Goal: Task Accomplishment & Management: Manage account settings

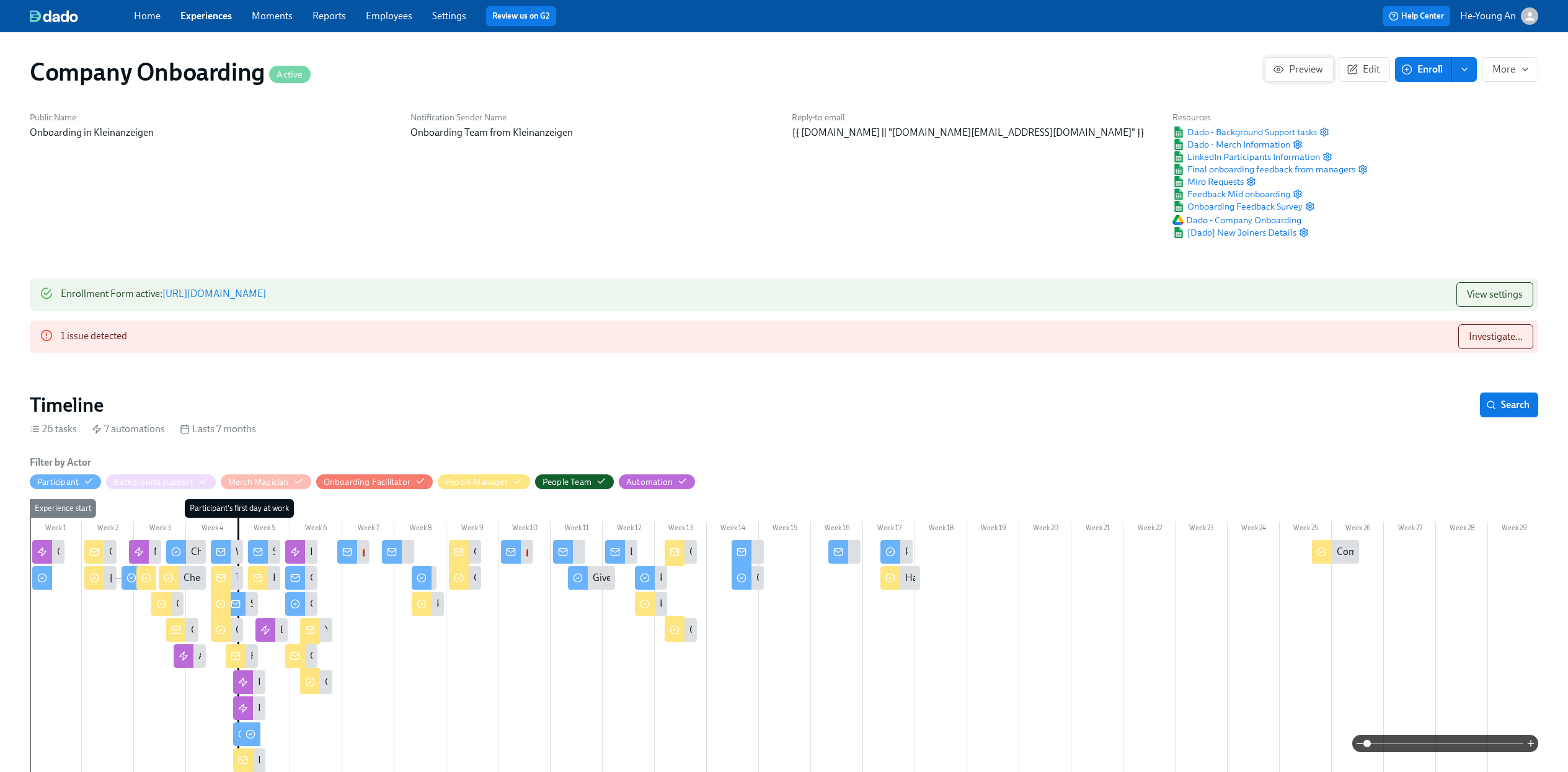
scroll to position [0, 36443]
click at [379, 21] on link "Employees" at bounding box center [389, 15] width 46 height 12
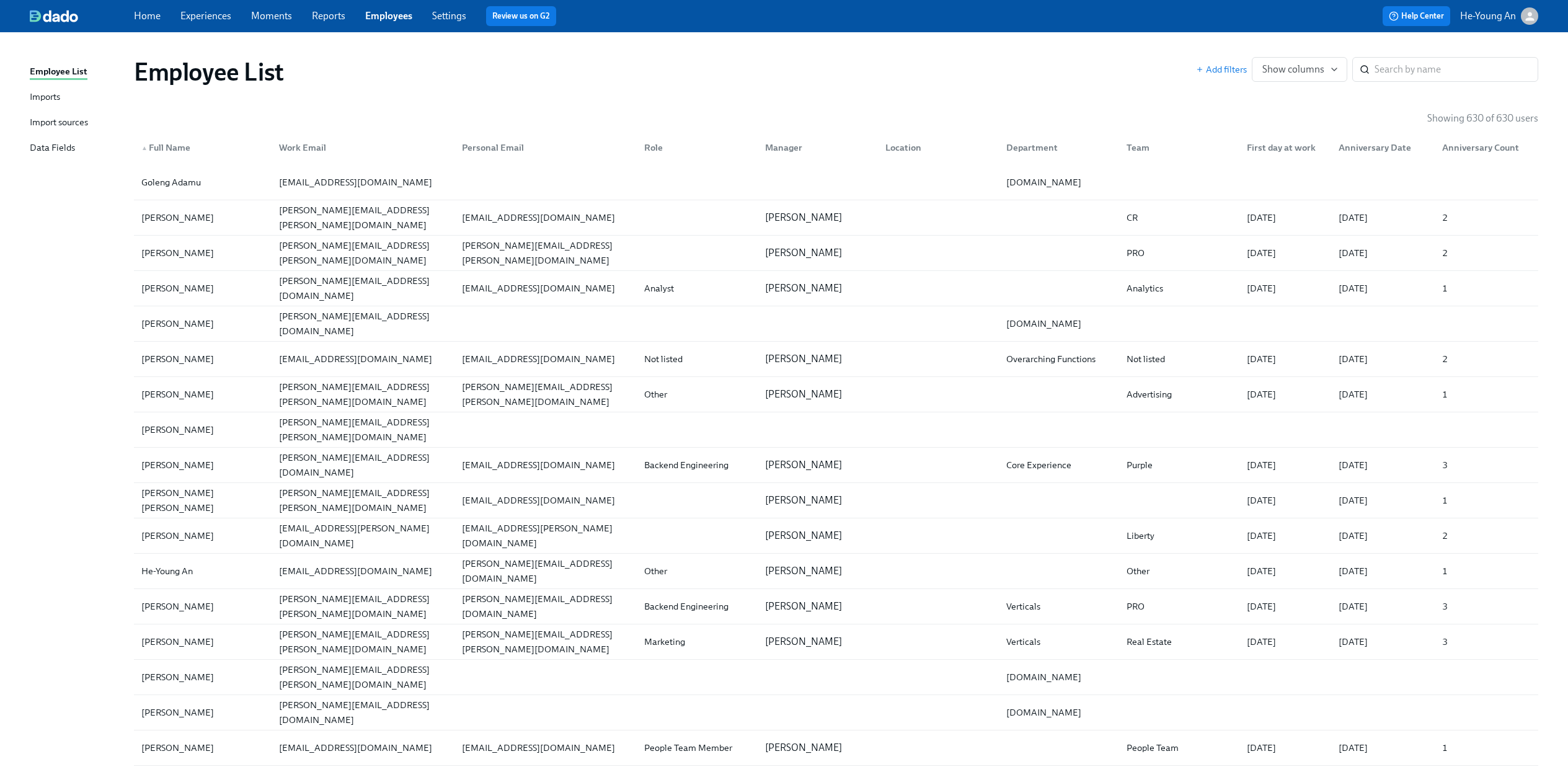
click at [63, 125] on div "Import sources" at bounding box center [58, 123] width 58 height 15
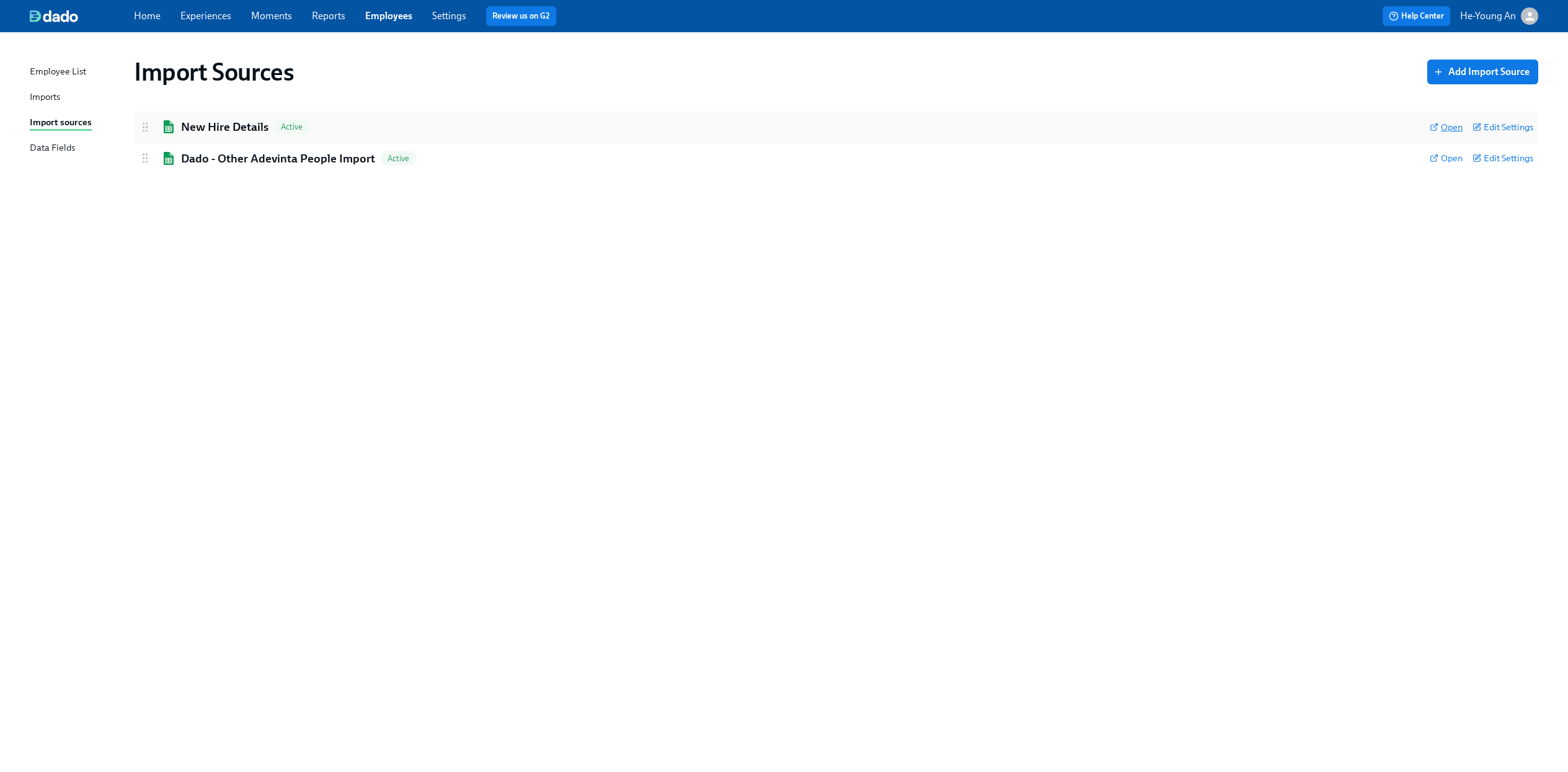
click at [1448, 126] on span "Open" at bounding box center [1446, 127] width 33 height 12
click at [57, 107] on div "Employee List Imports Import sources Data Fields" at bounding box center [81, 115] width 105 height 101
click at [60, 92] on div "Imports" at bounding box center [44, 98] width 30 height 15
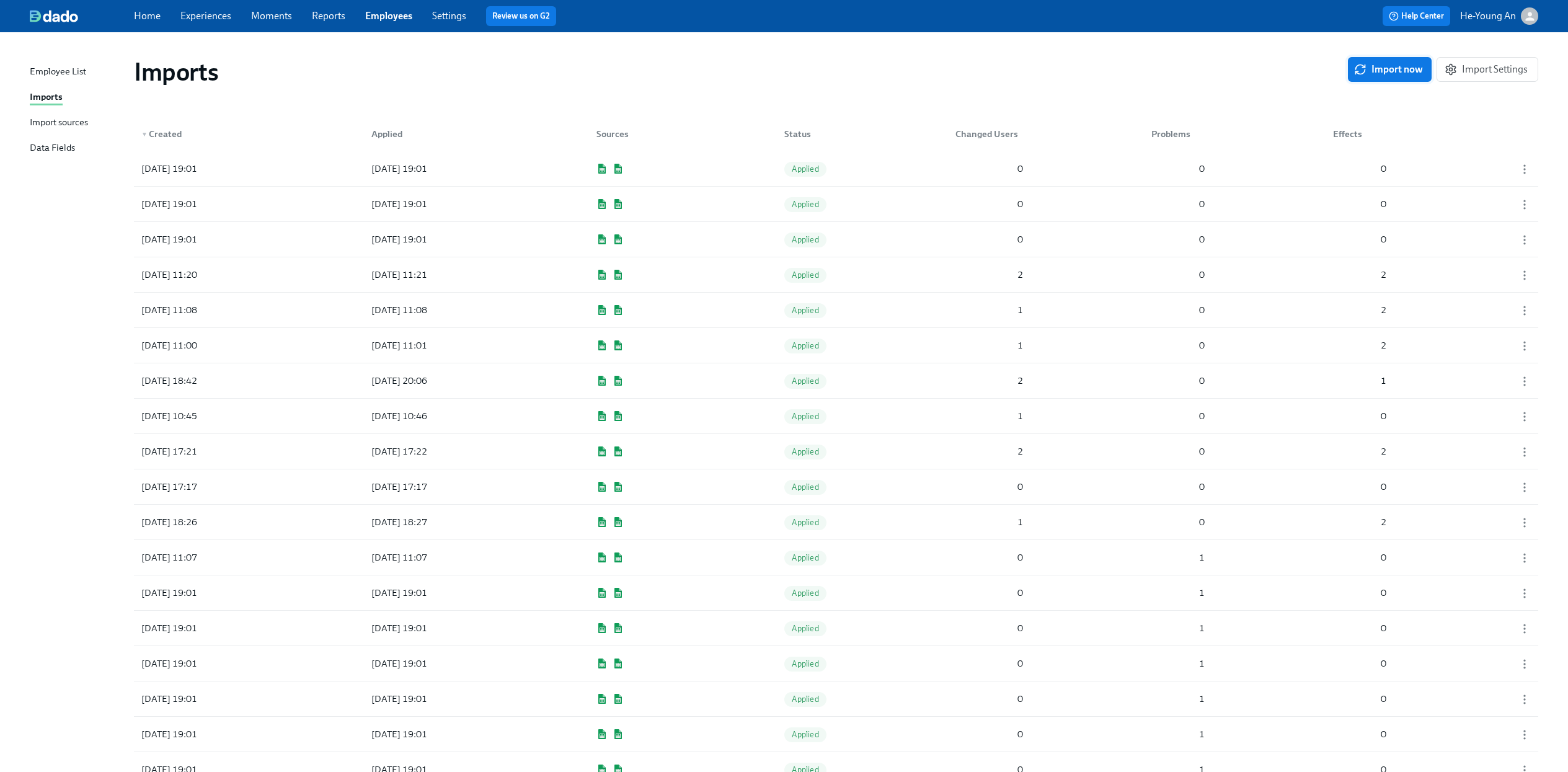
click at [1388, 76] on span "Import now" at bounding box center [1390, 70] width 67 height 12
click at [815, 163] on div "Pending" at bounding box center [806, 169] width 44 height 15
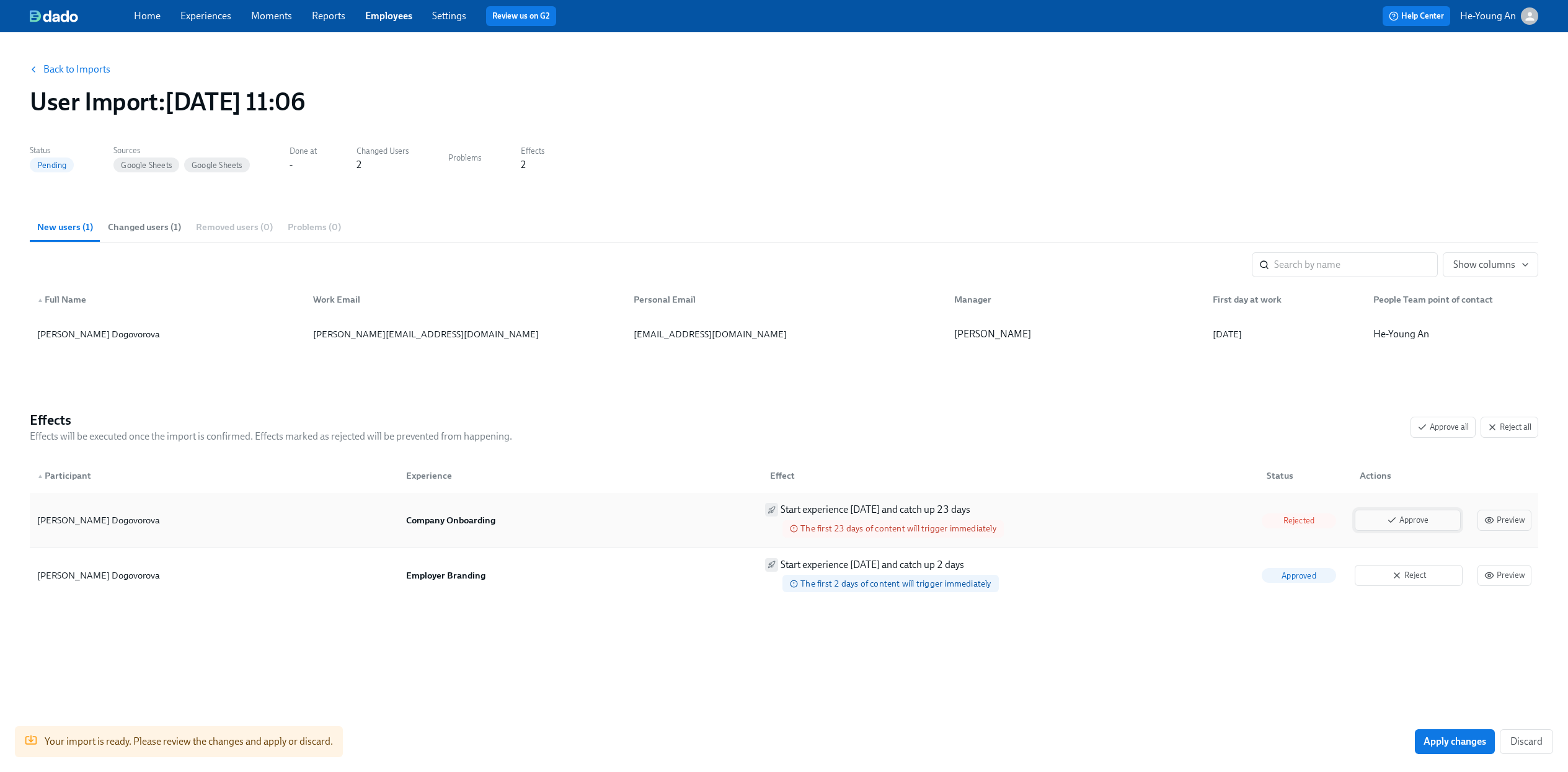
click at [1416, 522] on span "Approve" at bounding box center [1408, 520] width 92 height 12
click at [1454, 749] on button "Apply changes" at bounding box center [1455, 742] width 80 height 25
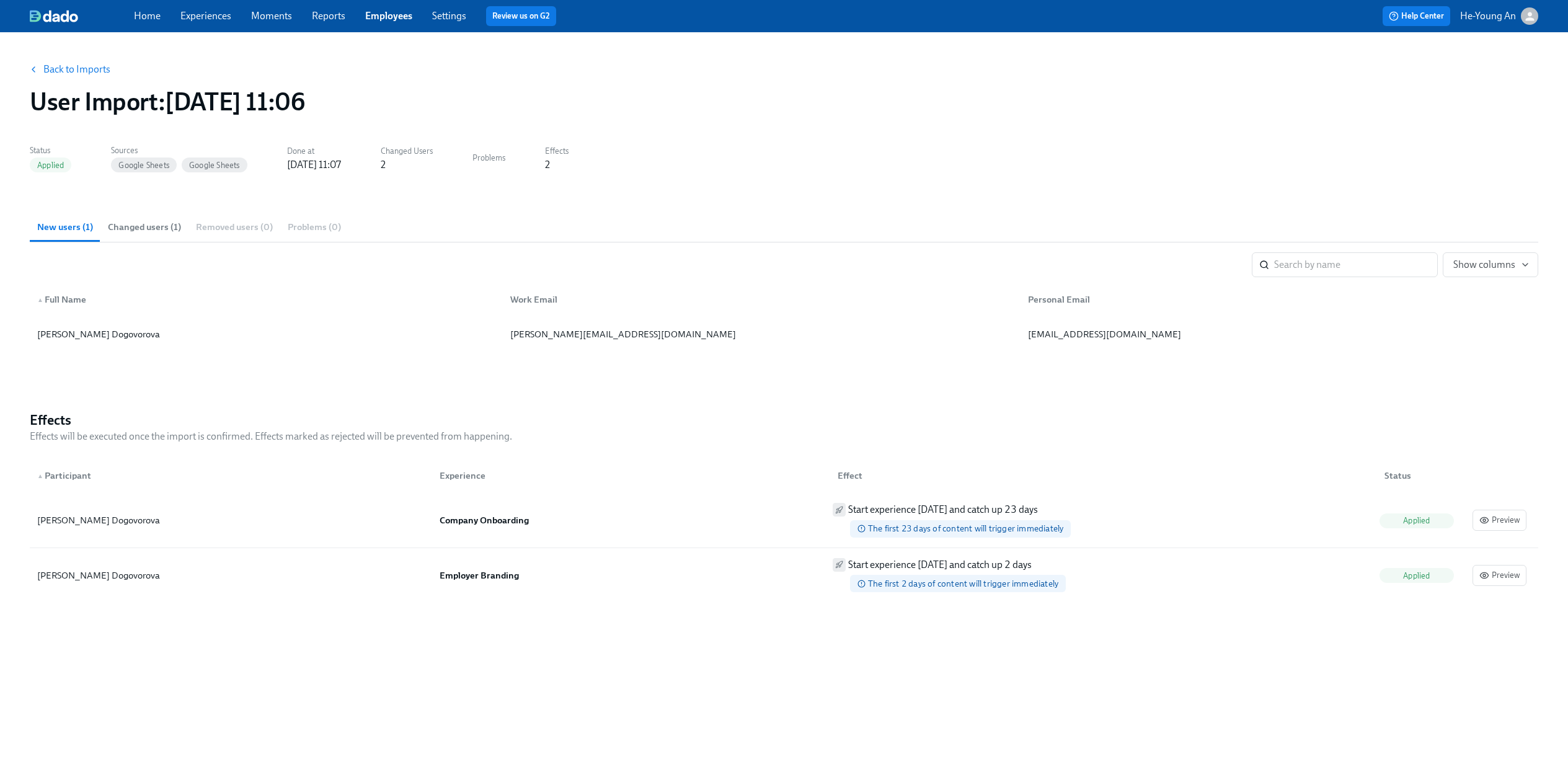
click at [213, 13] on link "Experiences" at bounding box center [206, 15] width 51 height 12
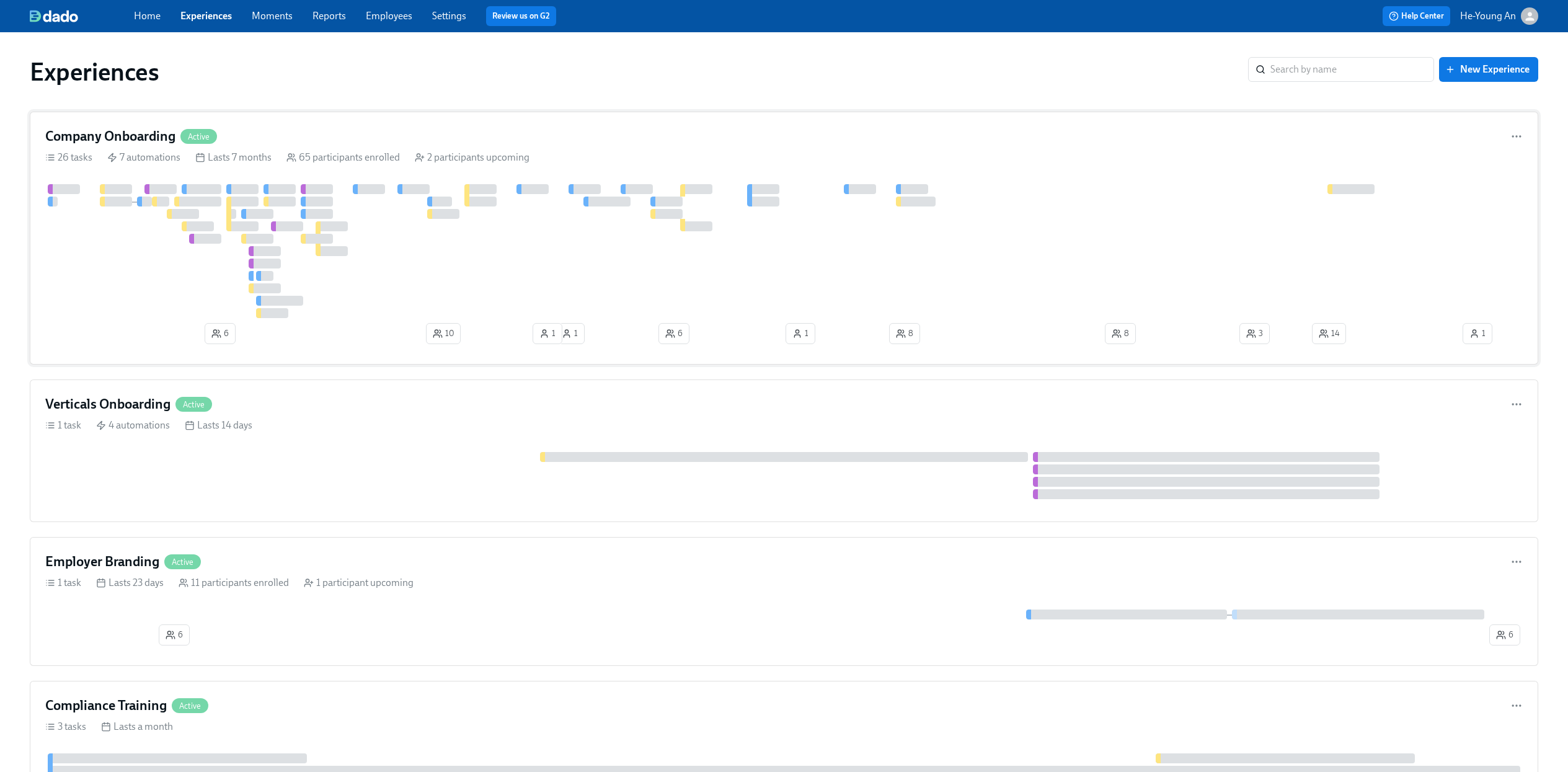
click at [383, 190] on div at bounding box center [369, 189] width 33 height 10
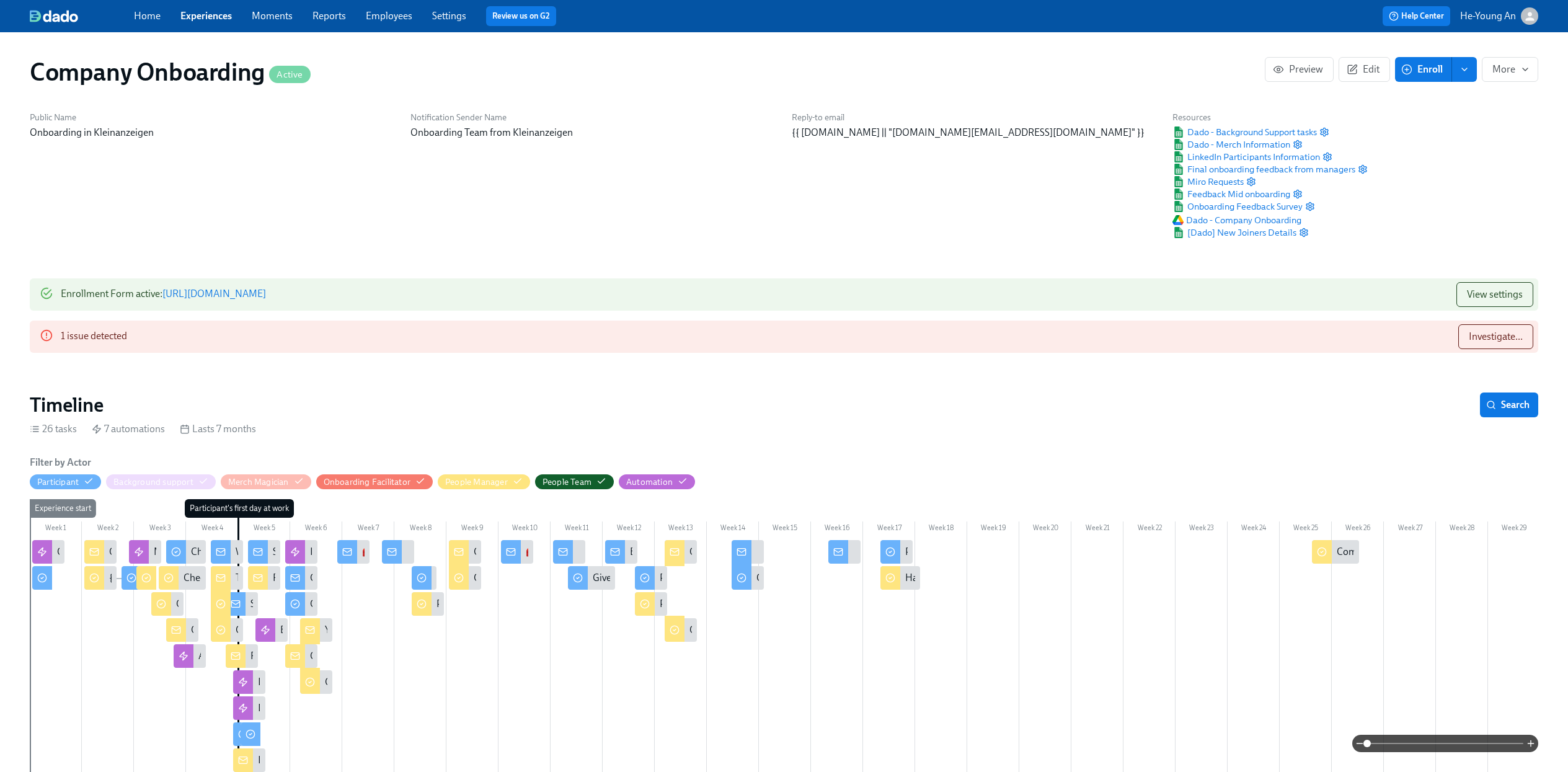
scroll to position [0, 29993]
click at [391, 17] on link "Employees" at bounding box center [389, 15] width 46 height 12
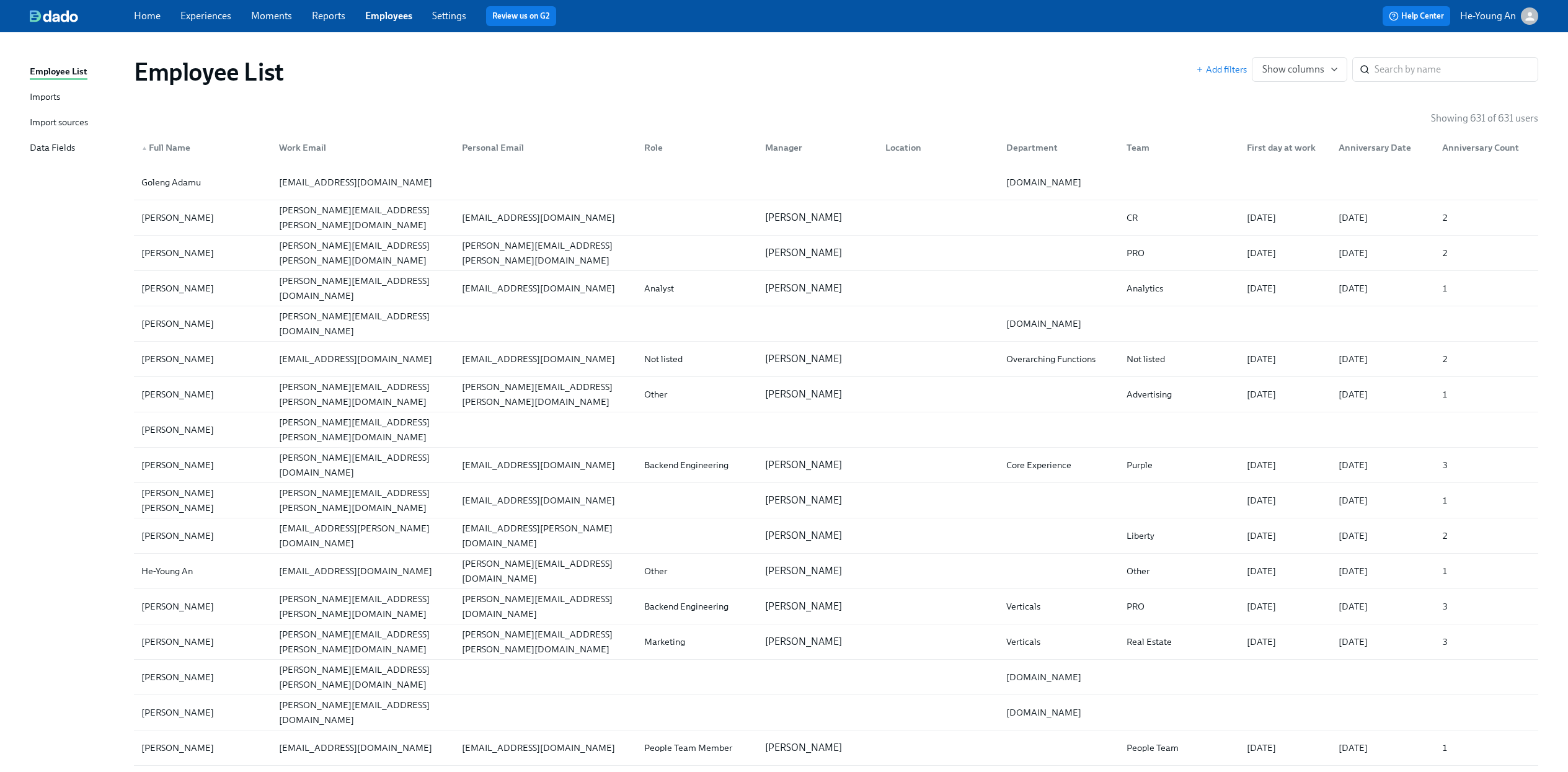
click at [225, 17] on link "Experiences" at bounding box center [206, 15] width 51 height 12
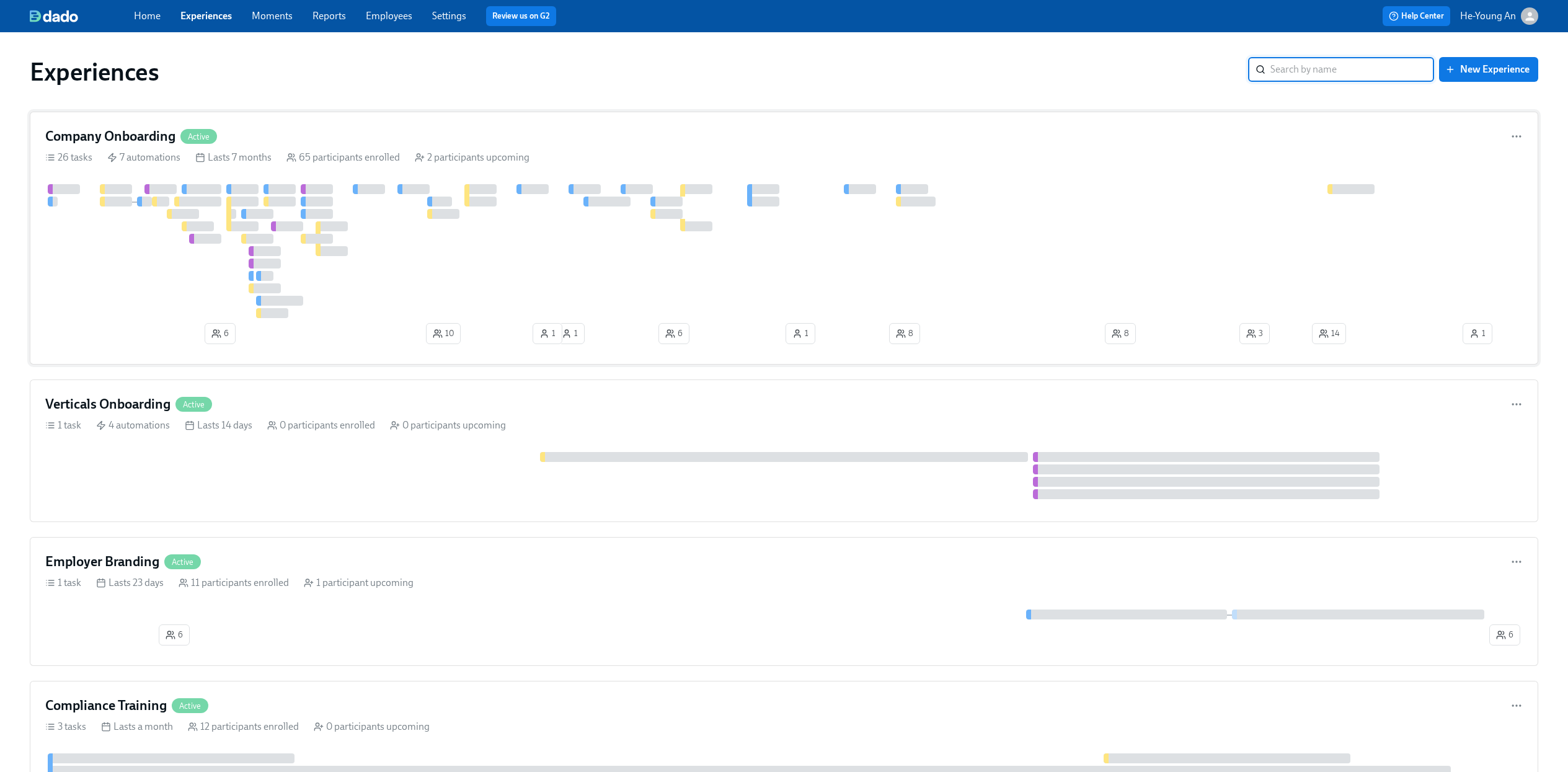
click at [475, 263] on div at bounding box center [852, 251] width 1614 height 134
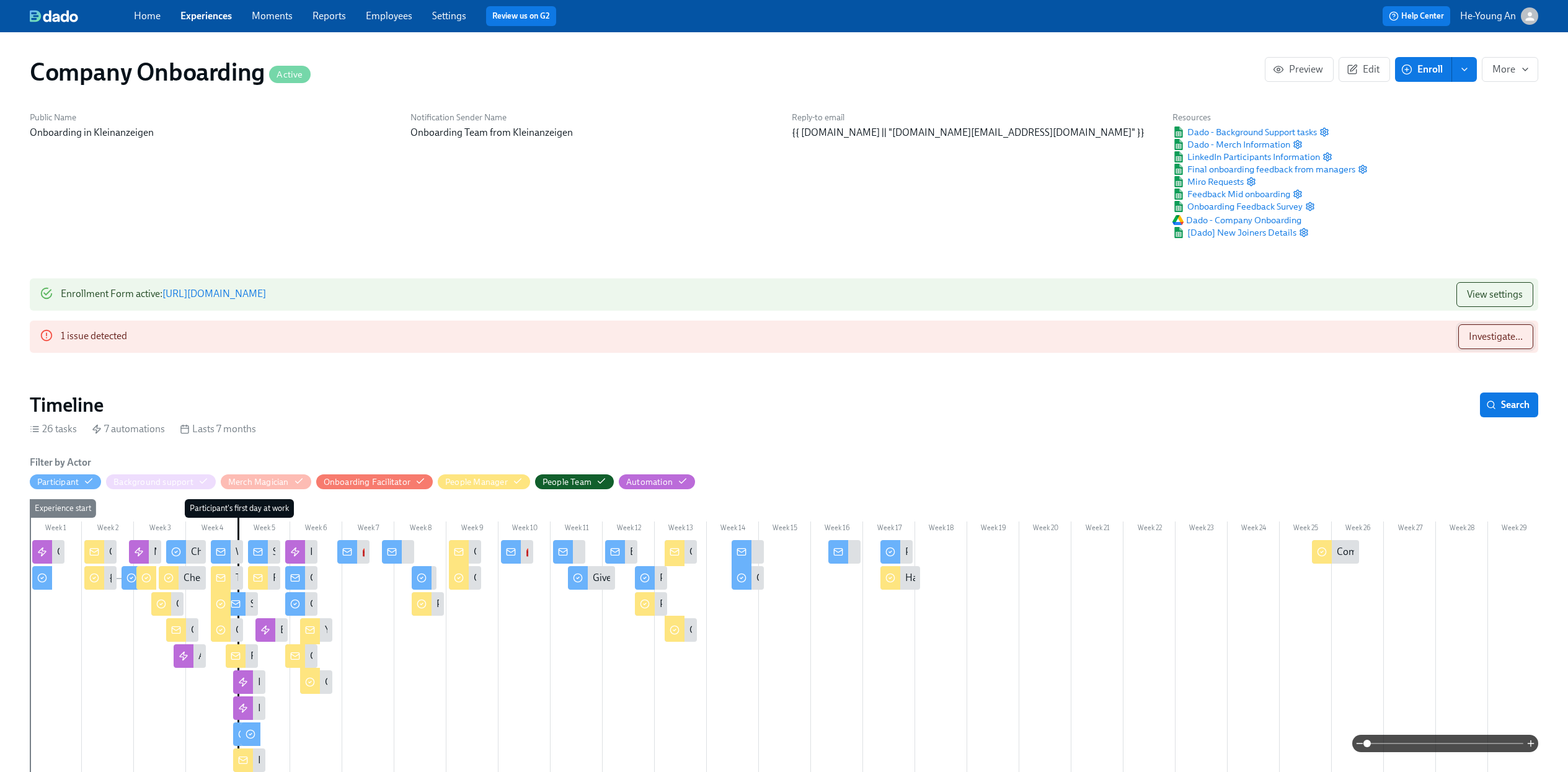
click at [1502, 332] on span "Investigate..." at bounding box center [1496, 337] width 54 height 12
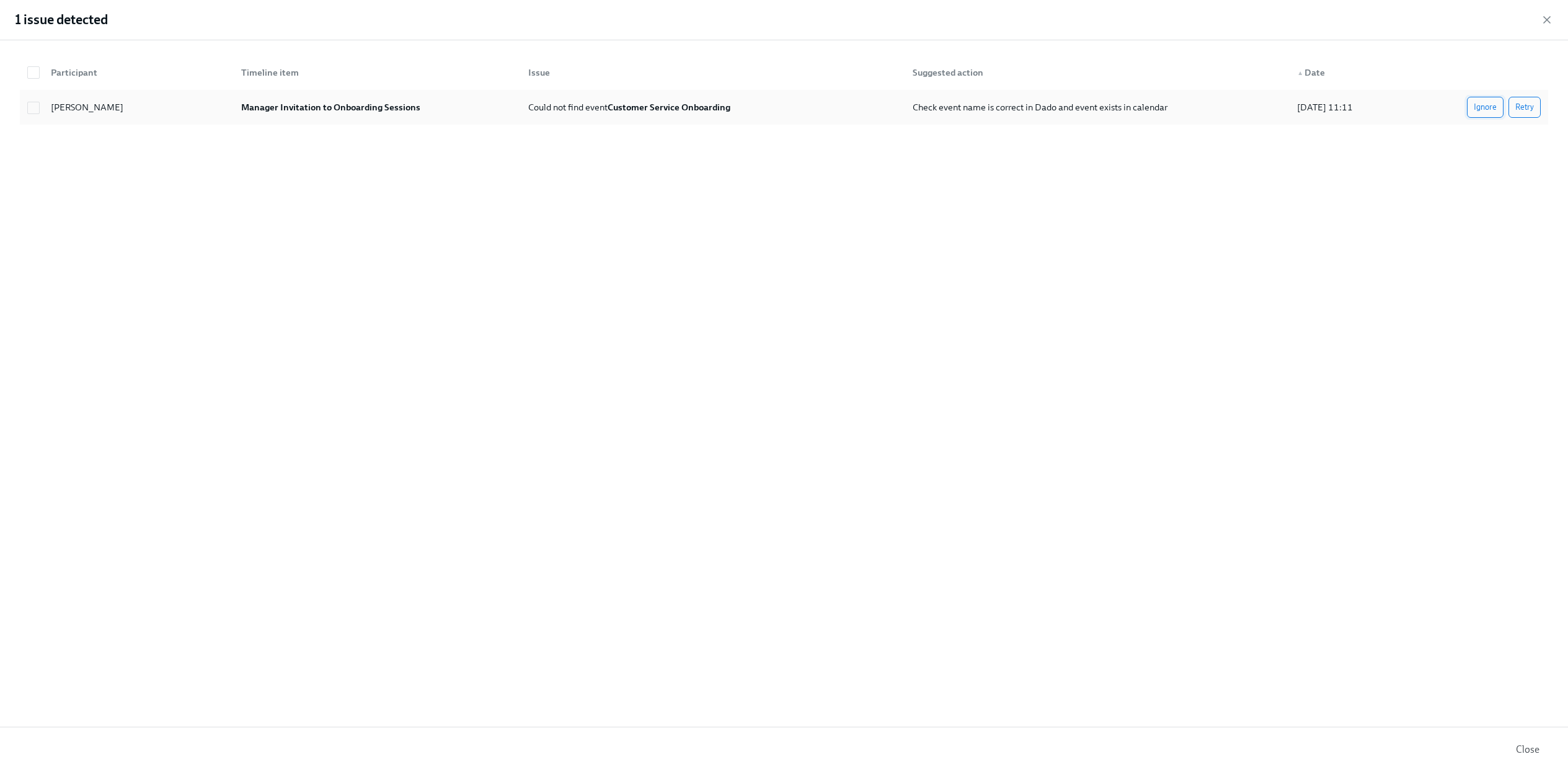
click at [1490, 105] on span "Ignore" at bounding box center [1486, 108] width 23 height 12
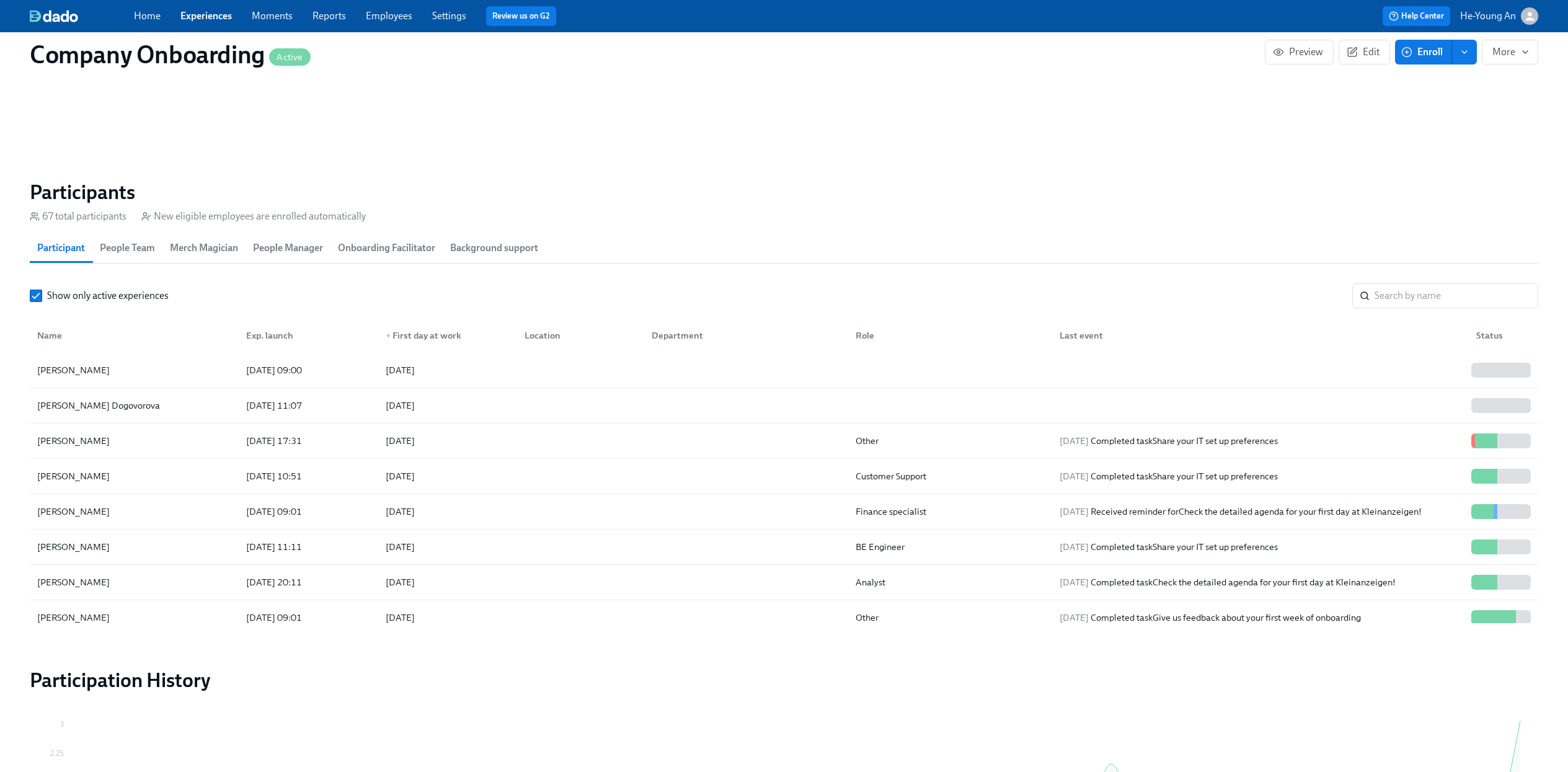
scroll to position [1098, 0]
click at [1012, 407] on div at bounding box center [947, 403] width 204 height 25
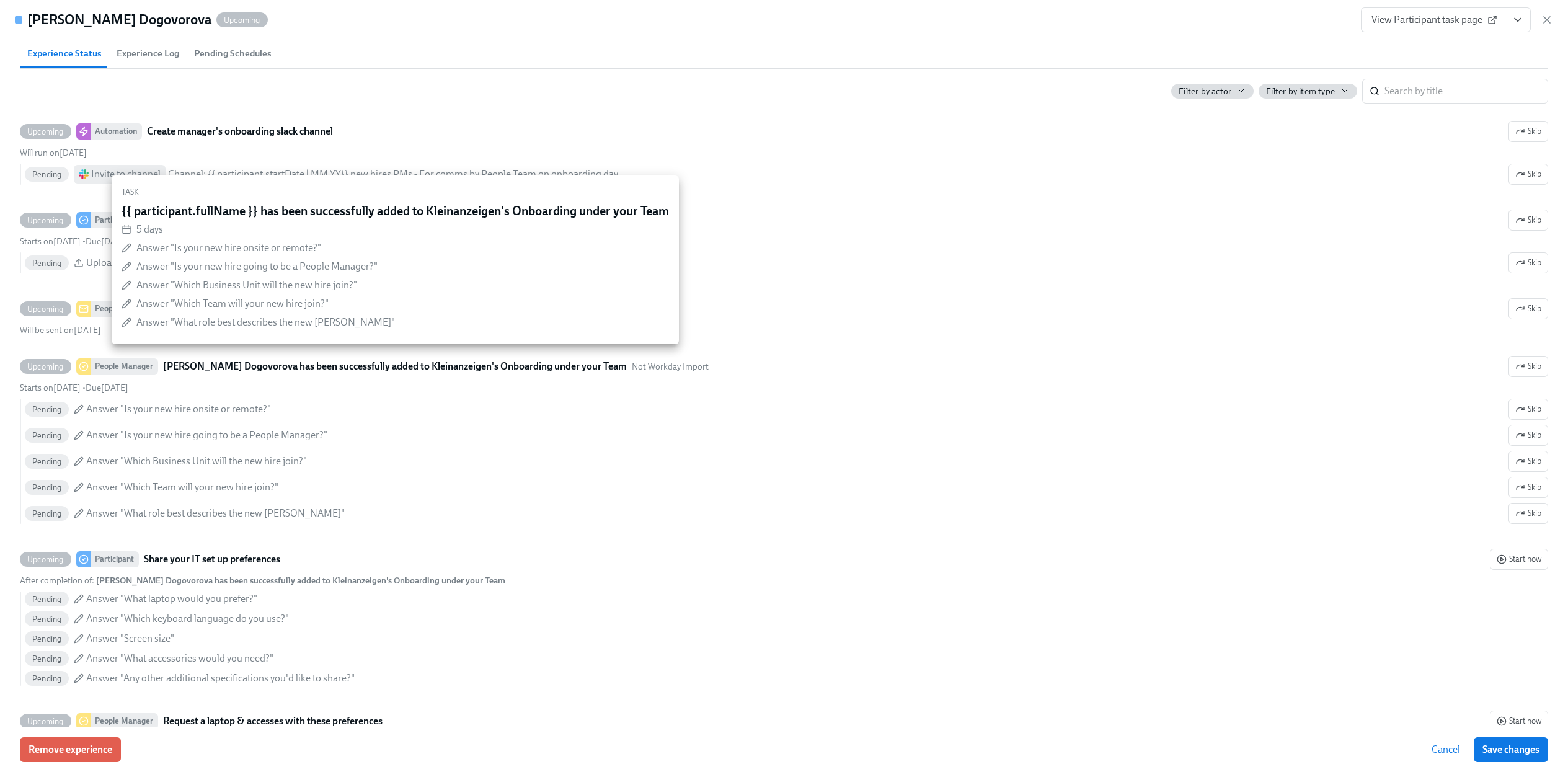
scroll to position [546, 0]
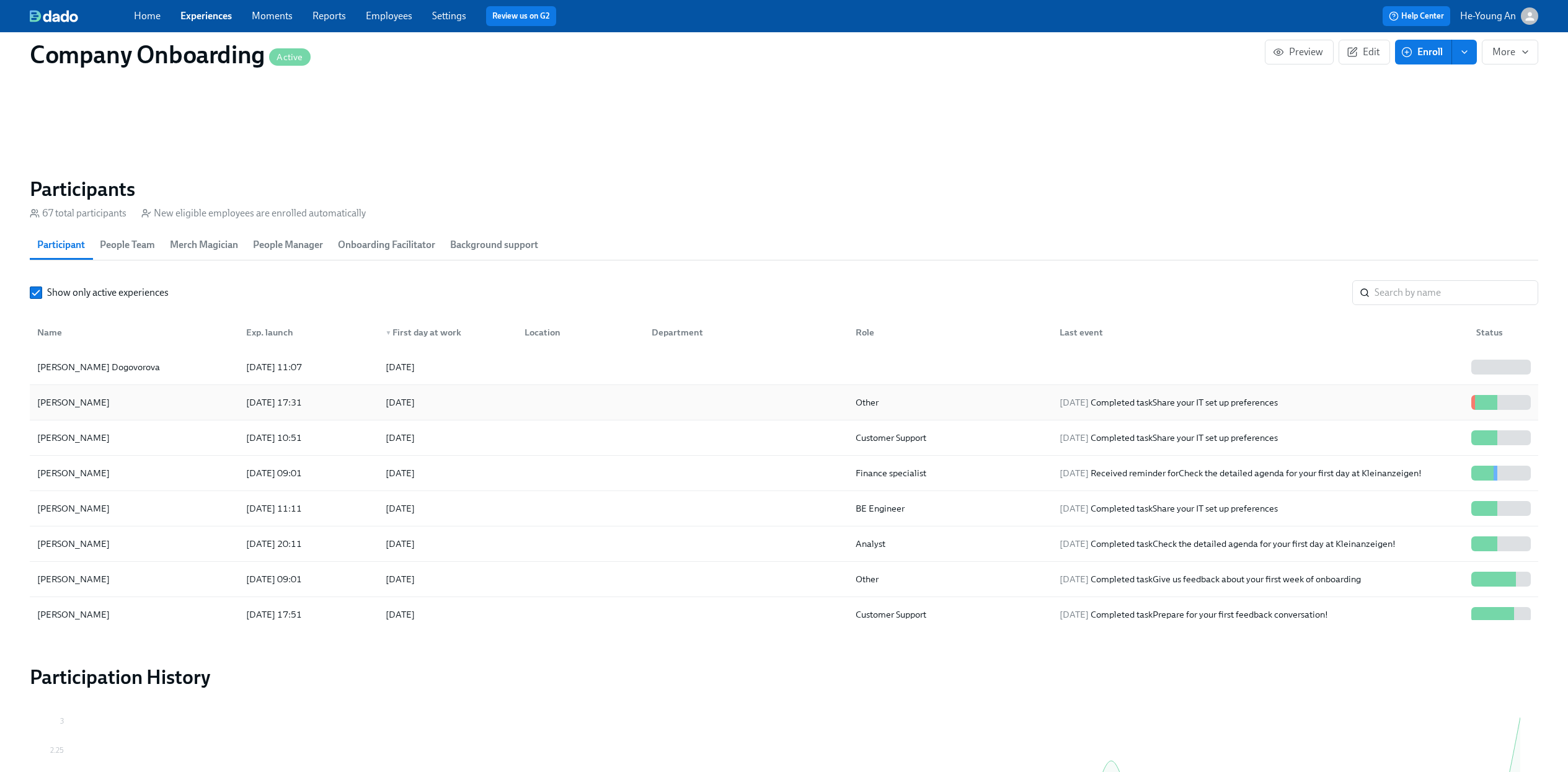
scroll to position [29, 0]
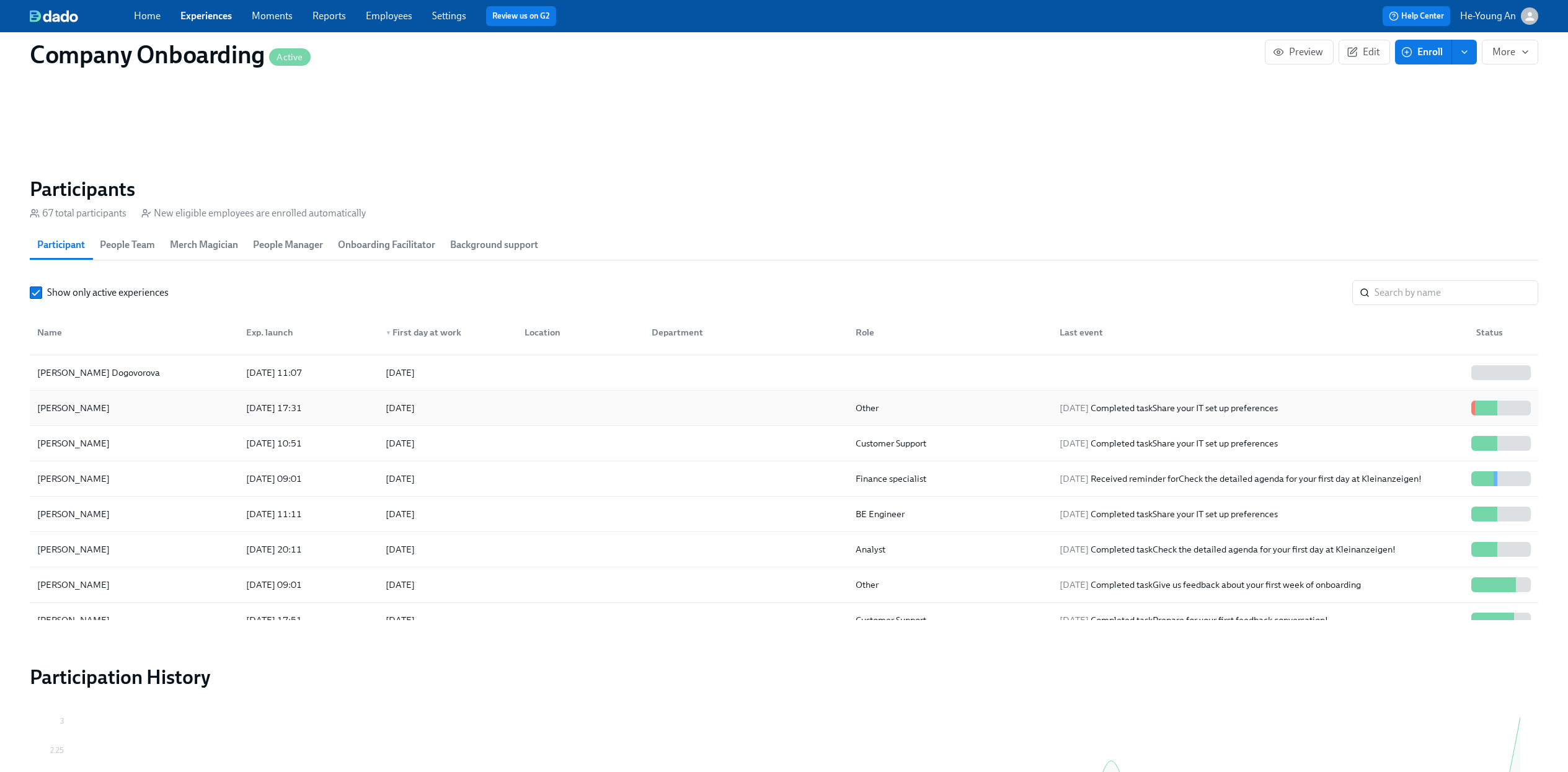
click at [1516, 416] on div at bounding box center [1518, 407] width 4 height 15
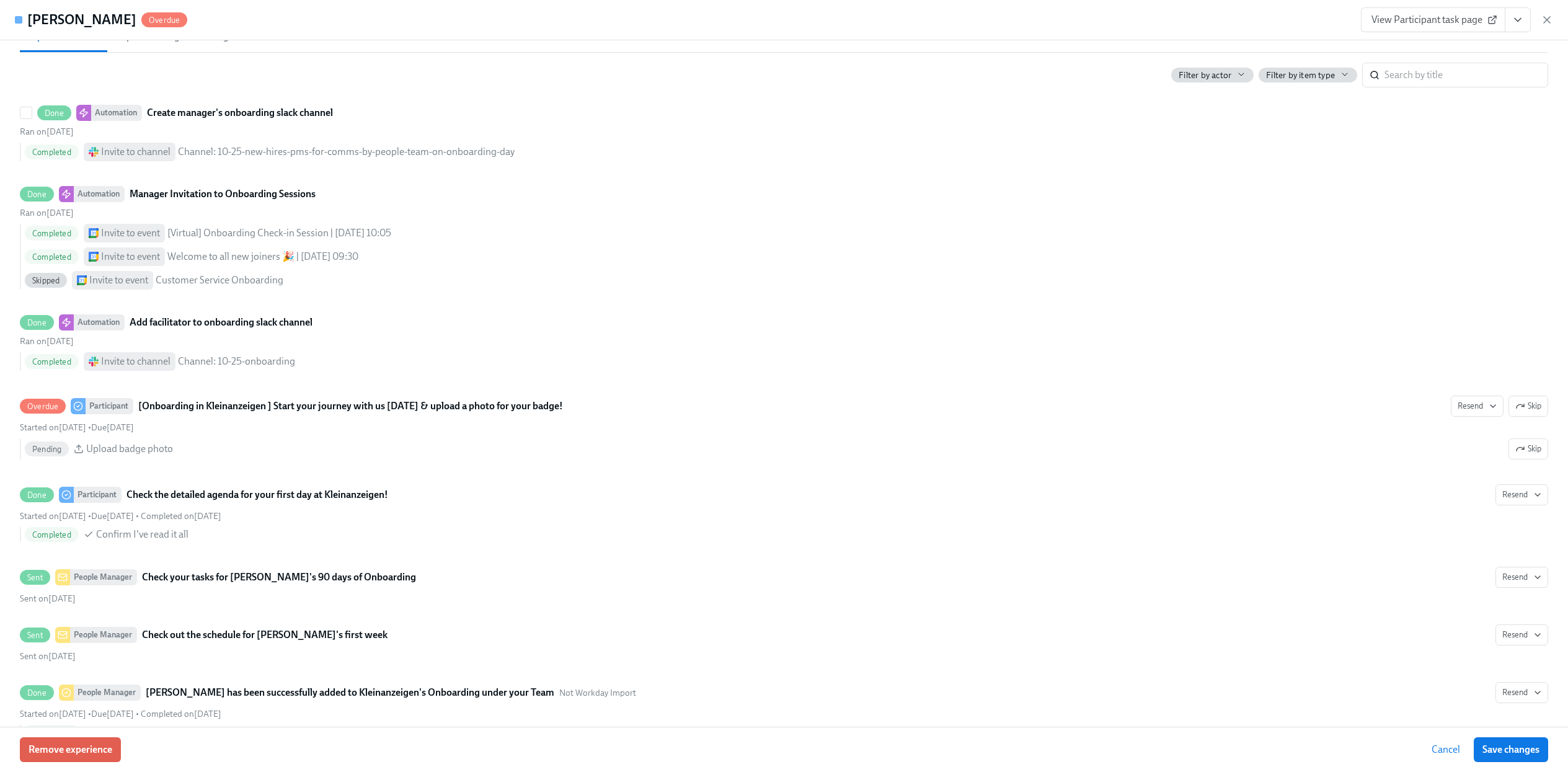
scroll to position [537, 0]
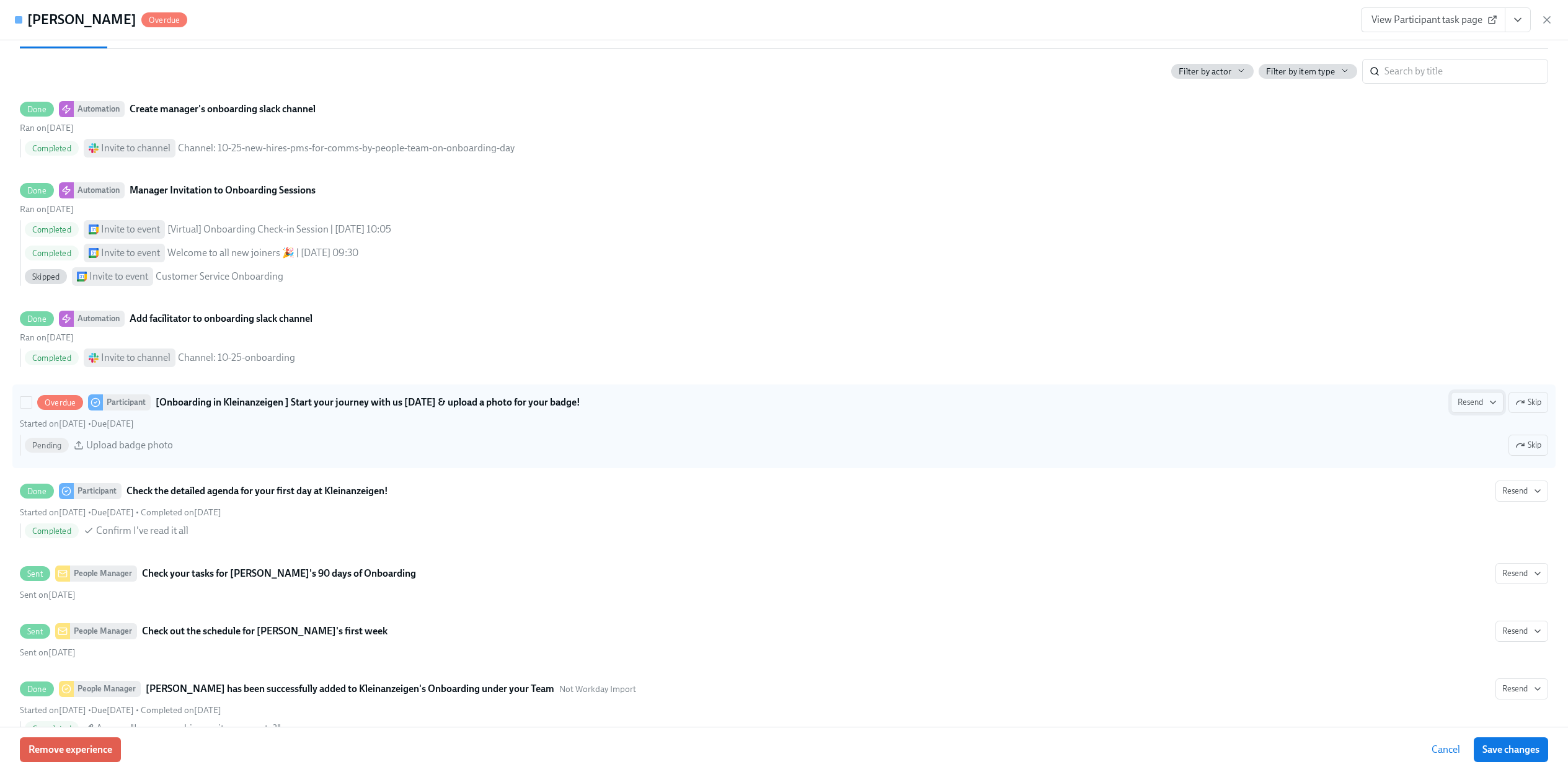
click at [1468, 409] on span "Resend" at bounding box center [1477, 403] width 39 height 12
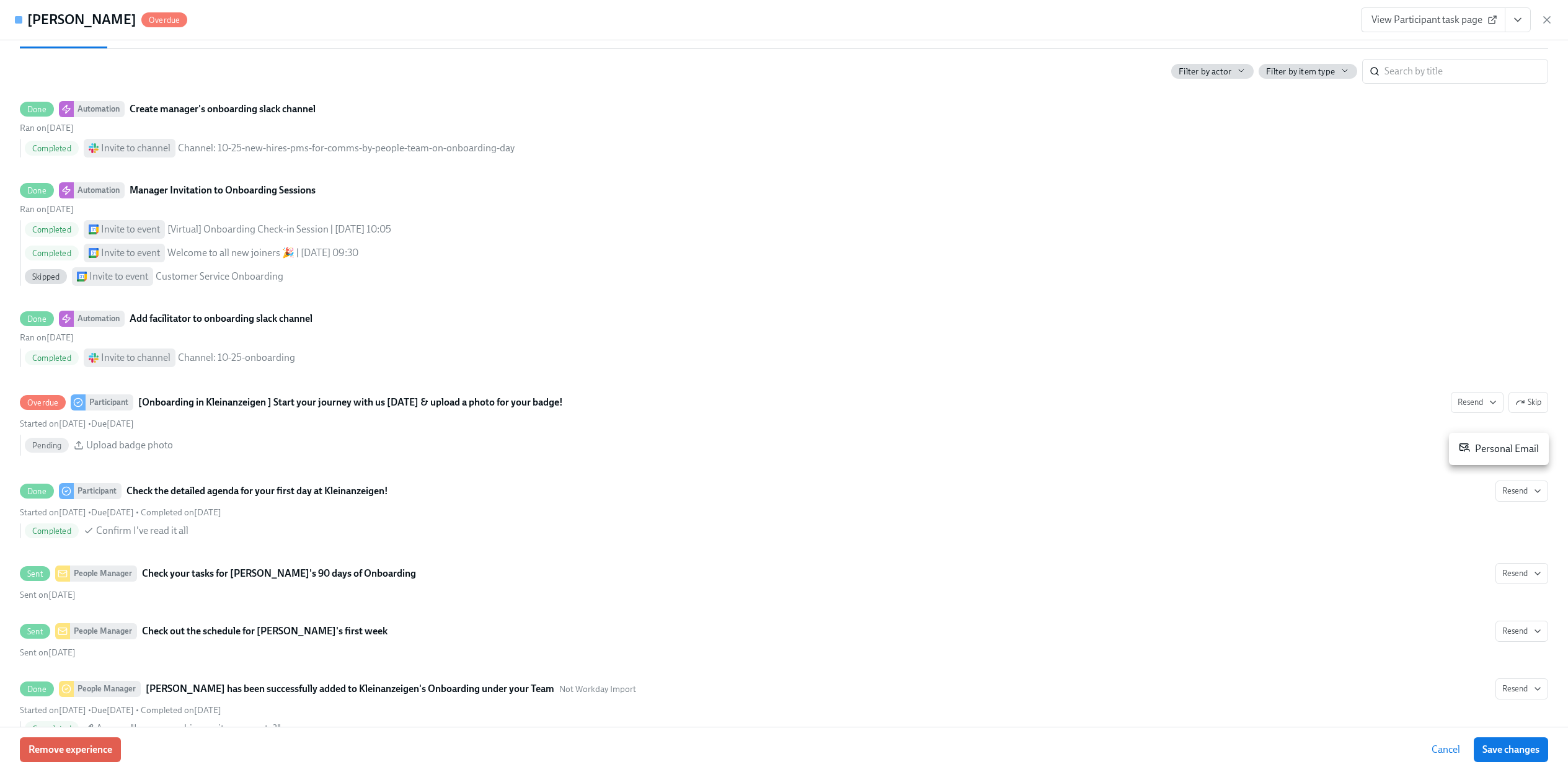
click at [1487, 444] on div "Personal Email" at bounding box center [1498, 448] width 80 height 15
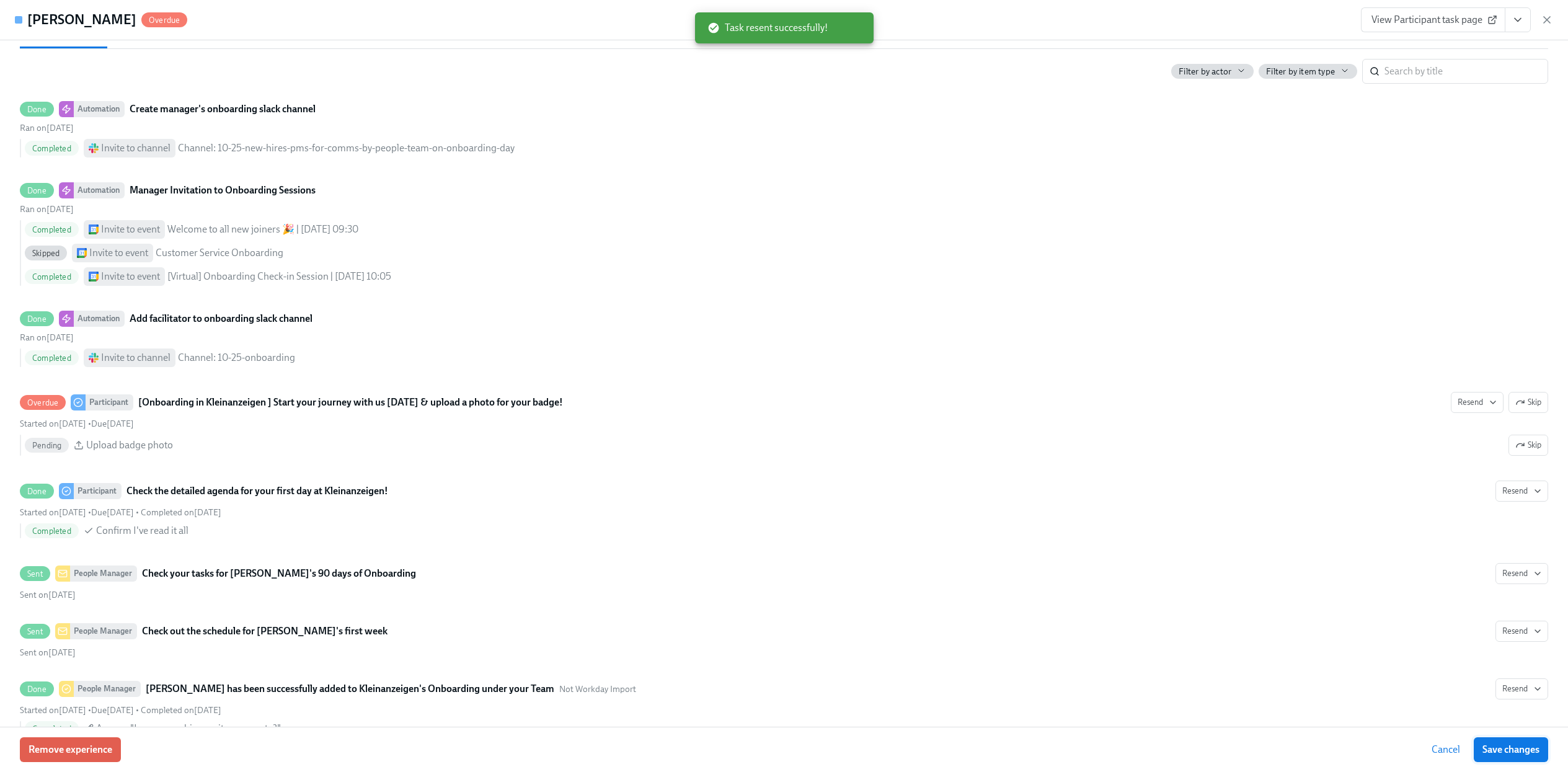
click at [1522, 752] on span "Save changes" at bounding box center [1511, 750] width 57 height 12
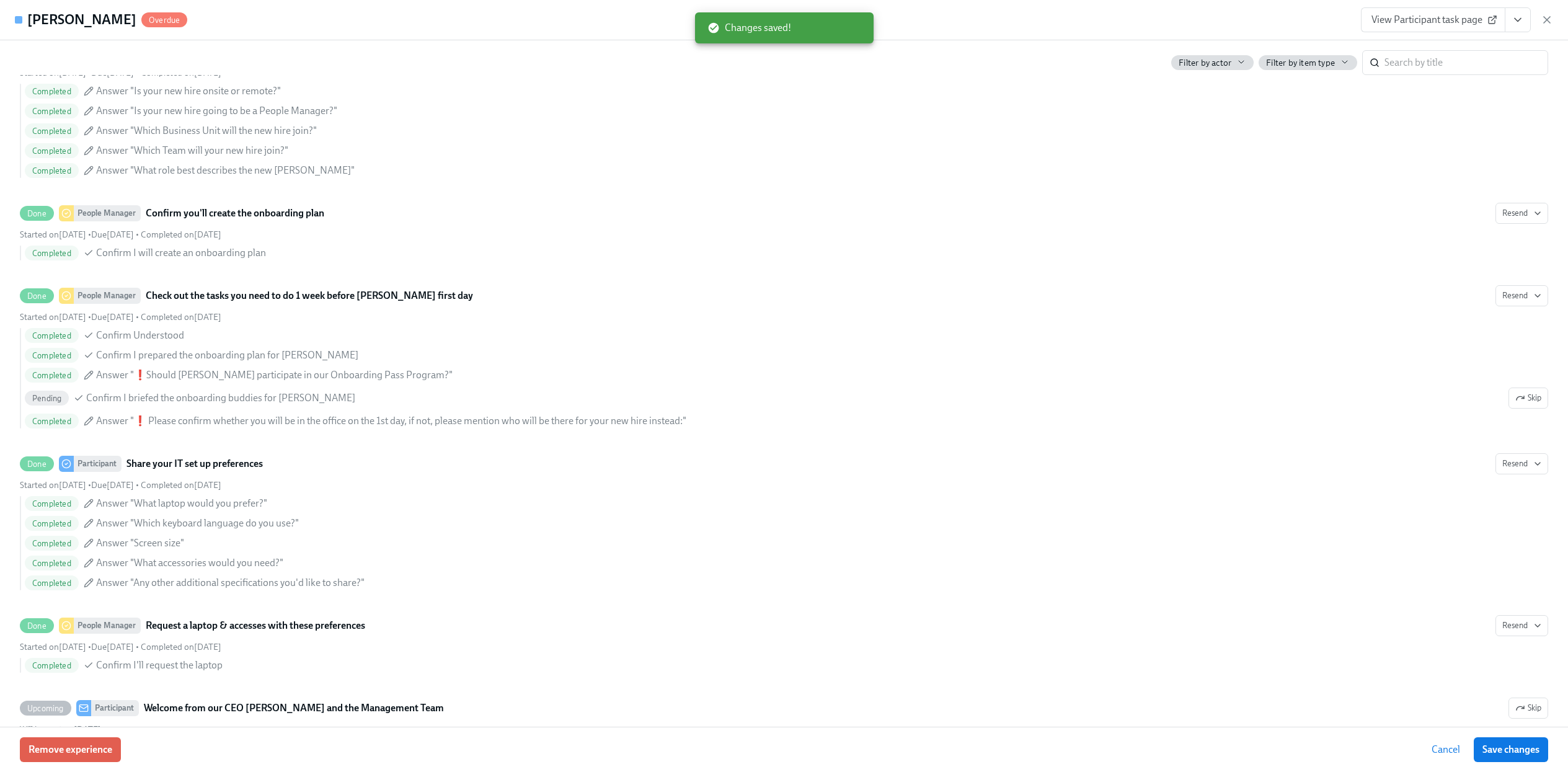
scroll to position [0, 0]
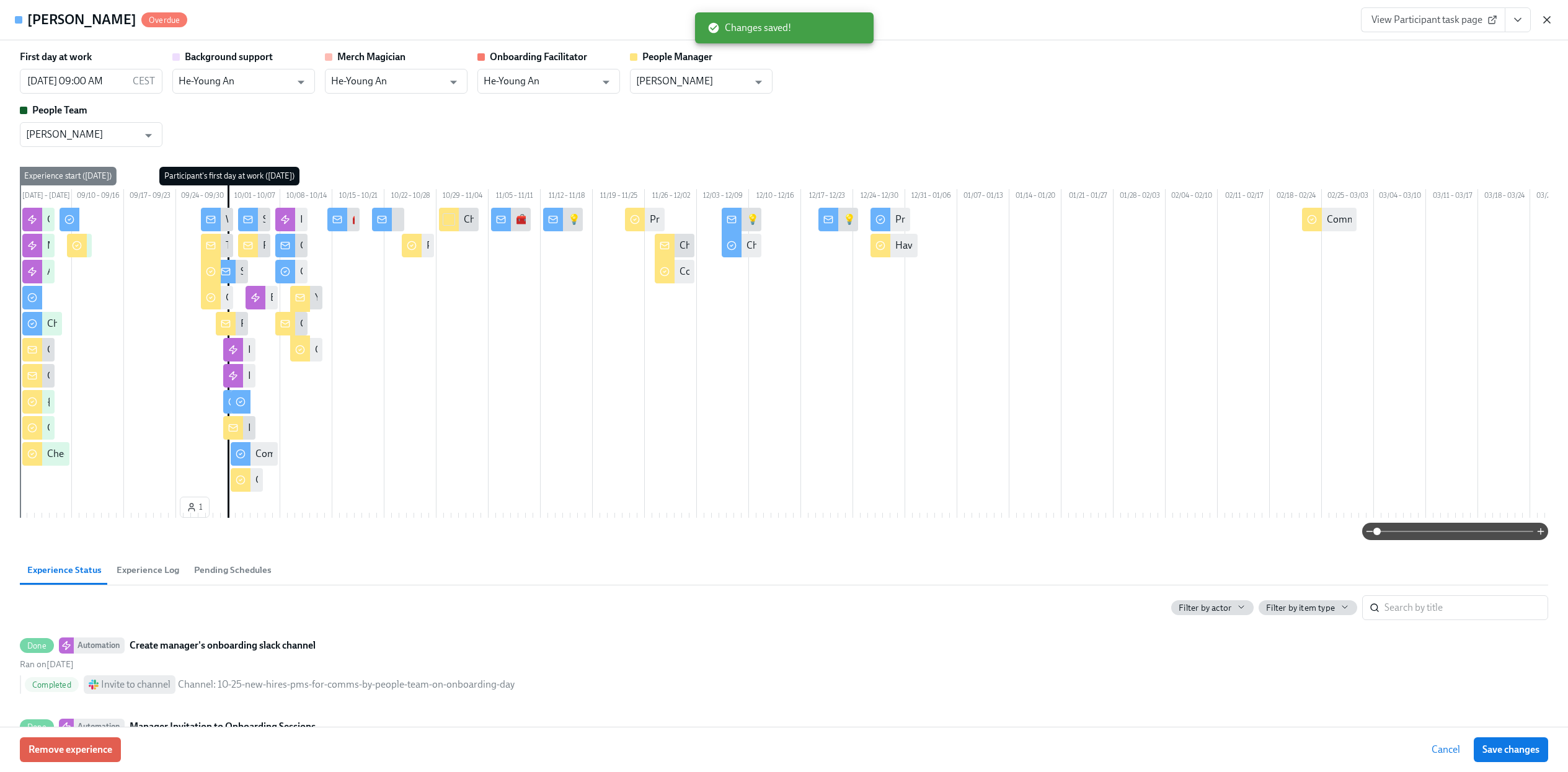
click at [1549, 18] on icon "button" at bounding box center [1547, 20] width 12 height 12
